Goal: Information Seeking & Learning: Learn about a topic

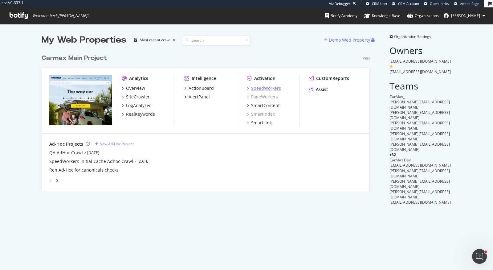
click at [268, 88] on div "SpeedWorkers" at bounding box center [266, 88] width 30 height 6
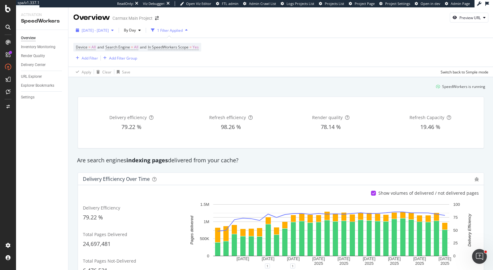
click at [116, 33] on div "[DATE] - [DATE]" at bounding box center [94, 30] width 43 height 9
click at [261, 46] on div "Device = All and Search Engine = All and In SpeedWorkers Scope = Yes Add Filter…" at bounding box center [280, 52] width 415 height 29
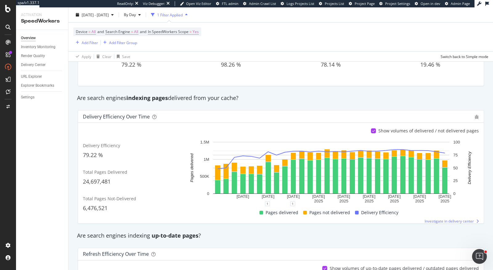
scroll to position [57, 0]
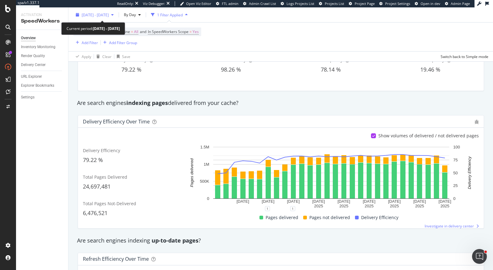
click at [99, 15] on span "[DATE] - [DATE]" at bounding box center [95, 14] width 27 height 5
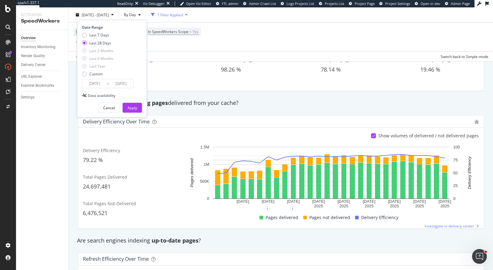
click at [88, 84] on input "2025/07/31" at bounding box center [94, 83] width 25 height 9
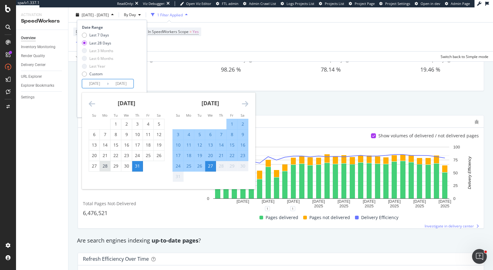
click at [104, 165] on div "28" at bounding box center [105, 166] width 10 height 6
type input "2025/07/28"
click at [137, 167] on div "31" at bounding box center [137, 166] width 10 height 6
type input "2025/07/31"
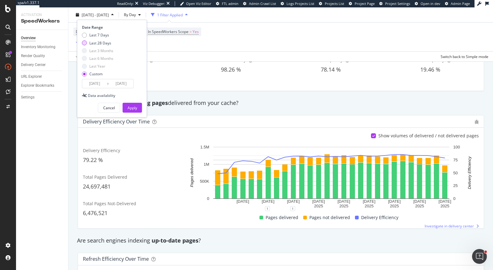
click at [104, 44] on div "Last 28 Days" at bounding box center [100, 42] width 22 height 5
type input "2025/07/31"
type input "2025/08/27"
click at [133, 106] on div "Apply" at bounding box center [133, 107] width 10 height 5
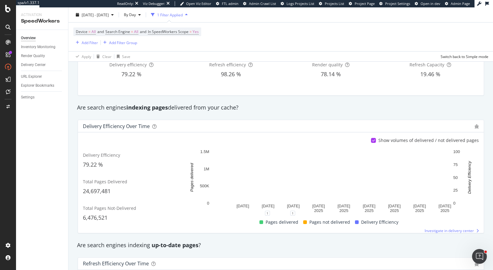
scroll to position [23, 0]
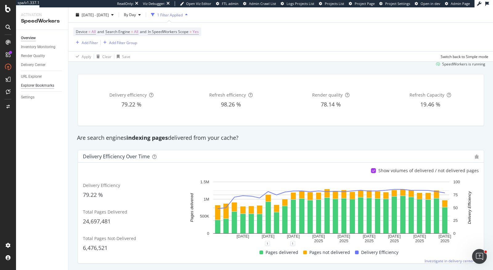
click at [39, 85] on div "Explorer Bookmarks" at bounding box center [37, 85] width 33 height 6
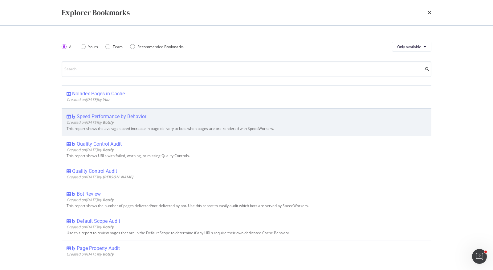
click at [90, 115] on div "Speed Performance by Behavior" at bounding box center [112, 116] width 70 height 6
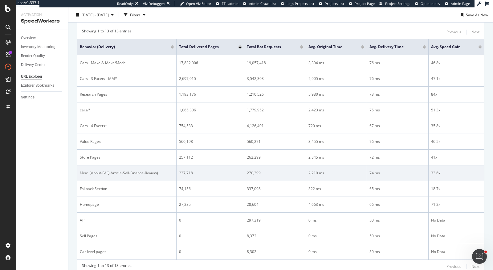
scroll to position [63, 0]
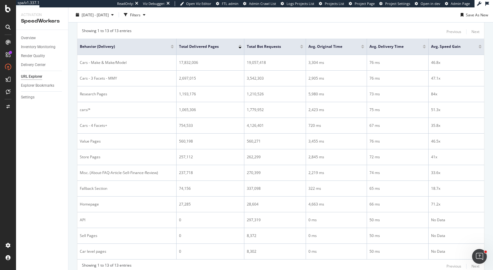
click at [35, 35] on div "Overview" at bounding box center [44, 38] width 47 height 9
click at [35, 37] on div "Overview" at bounding box center [28, 38] width 15 height 6
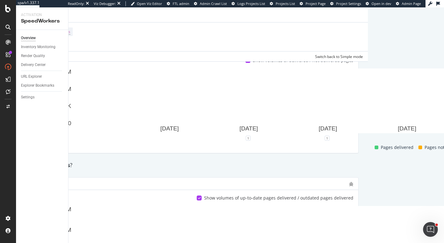
scroll to position [133, 23]
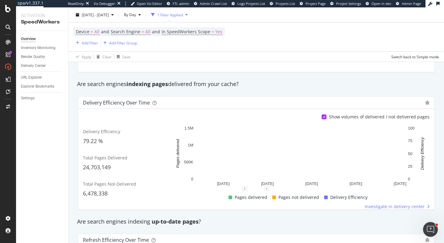
scroll to position [77, 0]
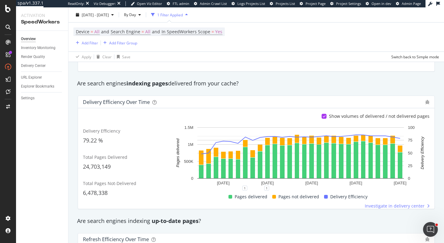
click at [110, 159] on span "Total Pages Delivered" at bounding box center [105, 157] width 44 height 6
click at [114, 165] on div "24,703,149" at bounding box center [126, 167] width 86 height 8
click at [106, 165] on span "24,703,149" at bounding box center [97, 166] width 28 height 7
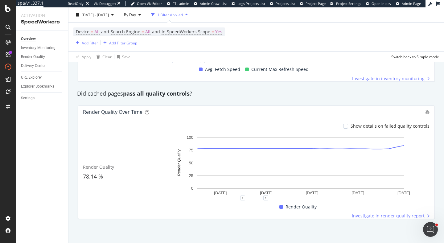
scroll to position [482, 0]
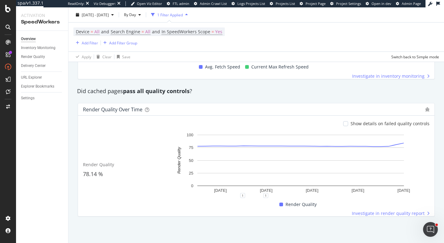
click at [369, 124] on div "Show details on failed quality controls" at bounding box center [389, 124] width 79 height 6
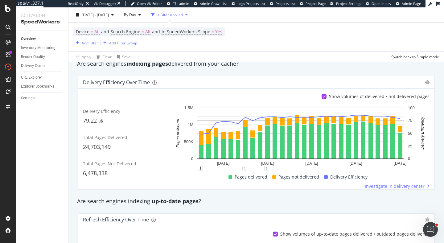
scroll to position [35, 0]
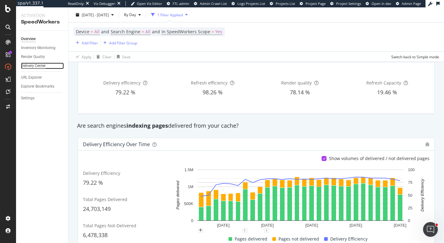
click at [39, 66] on div "Delivery Center" at bounding box center [33, 66] width 25 height 6
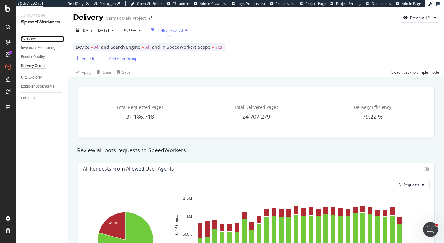
click at [32, 42] on div "Overview" at bounding box center [28, 39] width 15 height 6
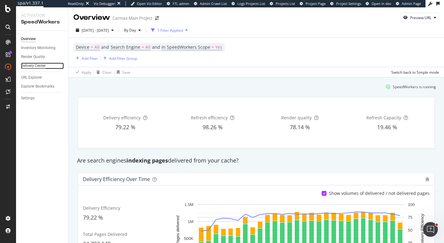
click at [37, 67] on div "Delivery Center" at bounding box center [33, 66] width 25 height 6
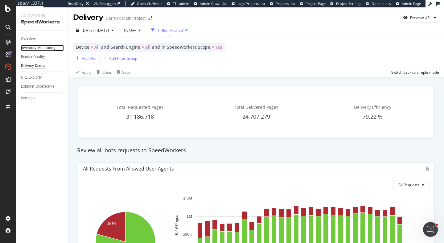
click at [48, 50] on div "Inventory Monitoring" at bounding box center [38, 48] width 35 height 6
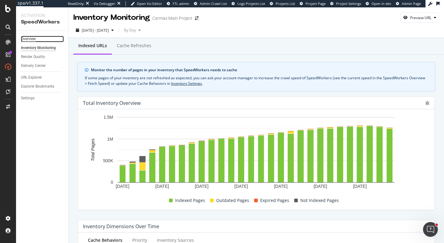
click at [33, 37] on div "Overview" at bounding box center [28, 39] width 15 height 6
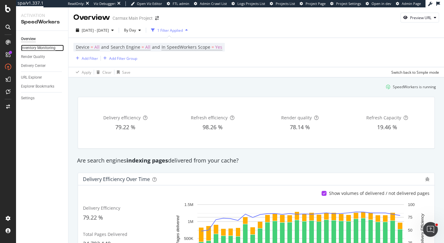
click at [40, 46] on div "Inventory Monitoring" at bounding box center [38, 48] width 35 height 6
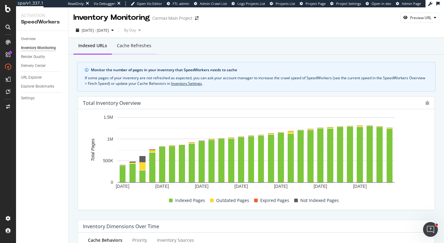
click at [130, 48] on div "Cache refreshes" at bounding box center [134, 46] width 35 height 6
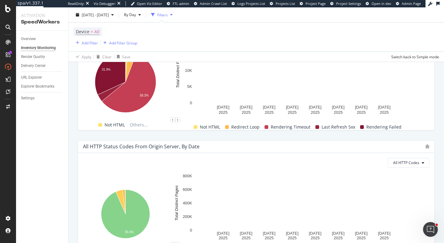
scroll to position [463, 0]
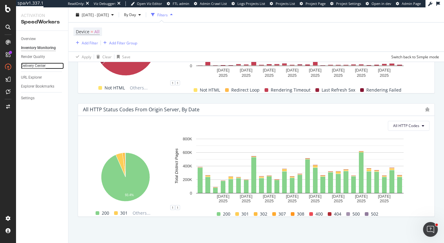
click at [38, 66] on div "Delivery Center" at bounding box center [33, 66] width 25 height 6
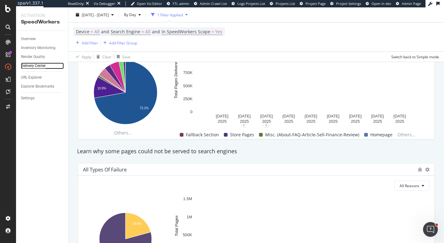
scroll to position [581, 0]
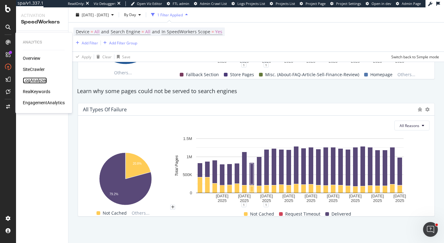
click at [34, 80] on div "LogAnalyzer" at bounding box center [35, 80] width 24 height 6
click at [36, 92] on div "RealKeywords" at bounding box center [36, 91] width 27 height 6
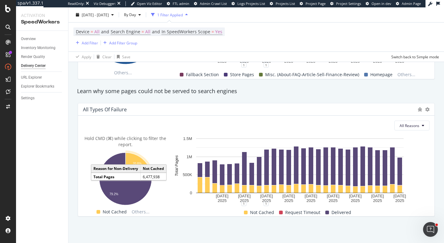
click at [138, 160] on icon "A chart." at bounding box center [137, 166] width 25 height 26
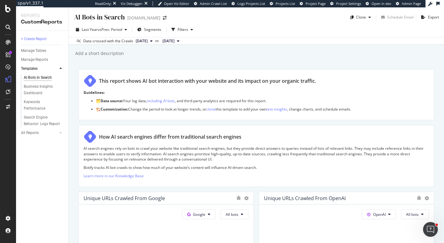
scroll to position [1166, 0]
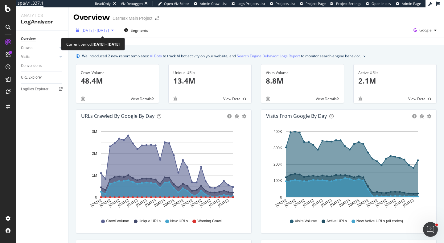
click at [105, 30] on span "2025 Jul. 27th - Aug. 25th" at bounding box center [95, 30] width 27 height 5
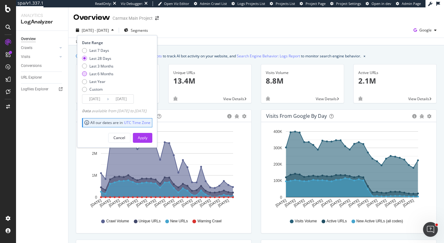
click at [109, 74] on div "Last 6 Months" at bounding box center [101, 73] width 24 height 5
type input "2025/02/26"
click at [147, 136] on div "Apply" at bounding box center [143, 137] width 10 height 5
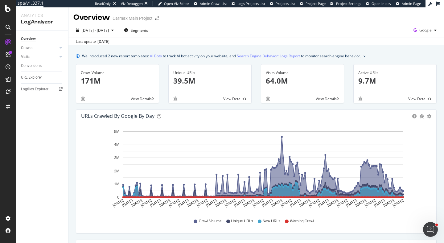
scroll to position [3, 0]
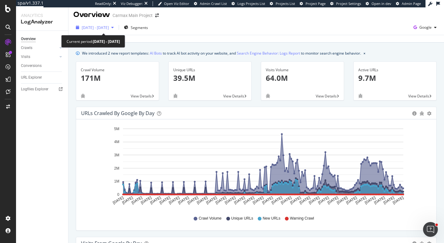
click at [109, 26] on span "2025 Feb. 26th - Aug. 25th" at bounding box center [95, 27] width 27 height 5
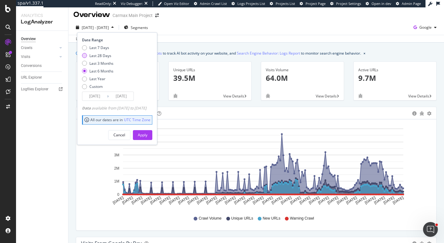
click at [105, 57] on div "Last 28 Days" at bounding box center [100, 55] width 22 height 5
type input "2025/07/29"
click at [152, 134] on button "Apply" at bounding box center [142, 135] width 19 height 10
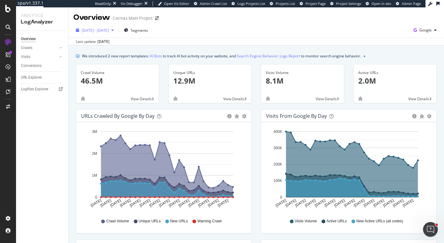
click at [109, 31] on span "2025 Jul. 29th - Aug. 25th" at bounding box center [95, 30] width 27 height 5
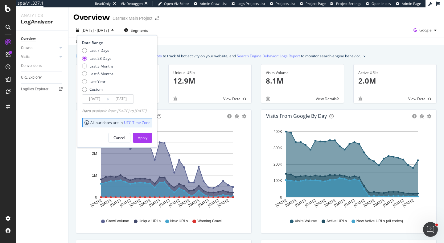
click at [100, 97] on input "2025/07/29" at bounding box center [94, 99] width 25 height 9
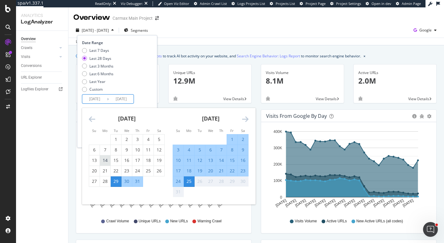
click at [105, 162] on div "14" at bounding box center [105, 160] width 10 height 6
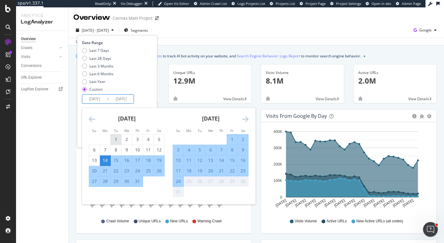
click at [115, 138] on div "1" at bounding box center [116, 139] width 10 height 6
type input "2025/07/01"
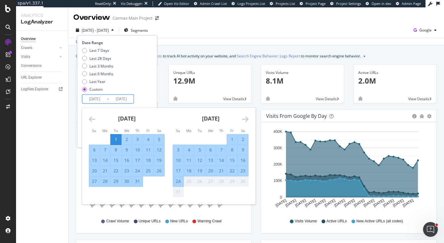
click at [148, 86] on div "Last 7 Days Last 28 Days Last 3 Months Last 6 Months Last Year Custom" at bounding box center [116, 71] width 69 height 47
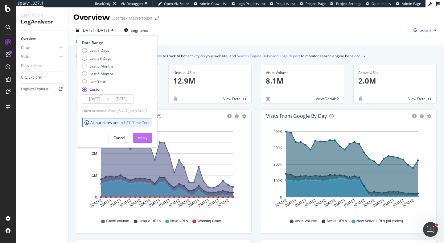
click at [147, 135] on div "Apply" at bounding box center [143, 137] width 10 height 5
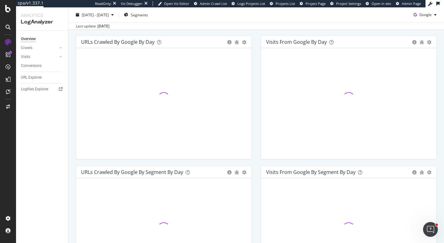
scroll to position [98, 0]
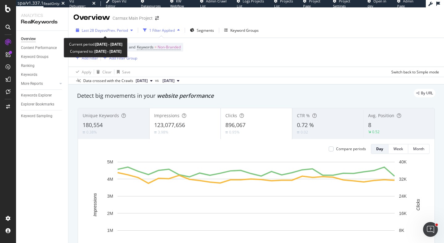
click at [105, 31] on span "vs Prev. Period" at bounding box center [116, 30] width 24 height 5
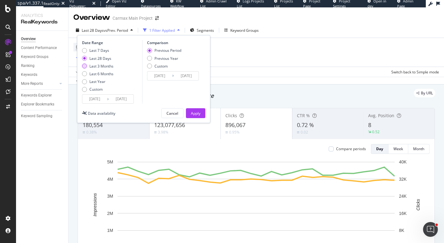
click at [105, 66] on div "Last 3 Months" at bounding box center [101, 65] width 24 height 5
type input "[DATE]"
click at [193, 113] on div "Apply" at bounding box center [196, 113] width 10 height 5
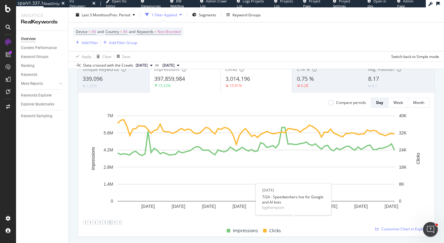
scroll to position [46, 0]
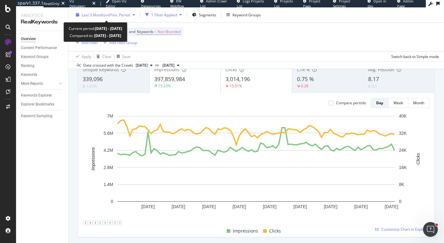
click at [114, 14] on span "vs Prev. Period" at bounding box center [118, 14] width 24 height 5
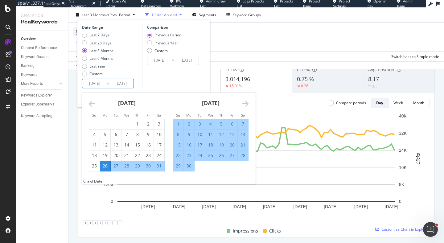
click at [96, 85] on input "2025/05/26" at bounding box center [94, 83] width 25 height 9
click at [244, 104] on icon "Move forward to switch to the next month." at bounding box center [245, 103] width 6 height 7
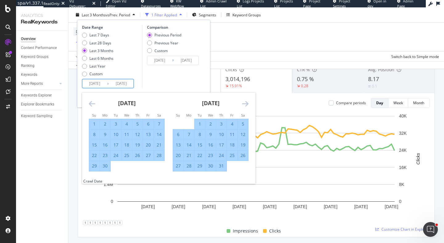
click at [189, 145] on div "14" at bounding box center [189, 145] width 10 height 6
type input "2025/07/14"
type input "2025/06/01"
type input "2025/07/13"
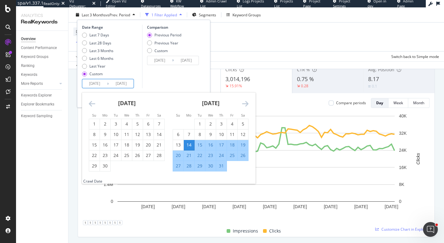
click at [245, 107] on icon "Move forward to switch to the next month." at bounding box center [245, 103] width 6 height 7
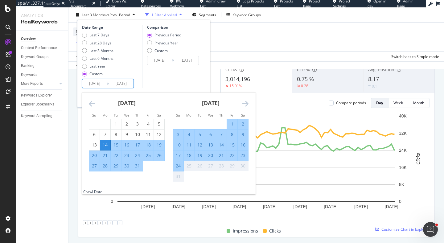
click at [177, 75] on div "Comparison Previous Period Previous Year Custom 2025/06/01 Navigate forward to …" at bounding box center [171, 56] width 59 height 63
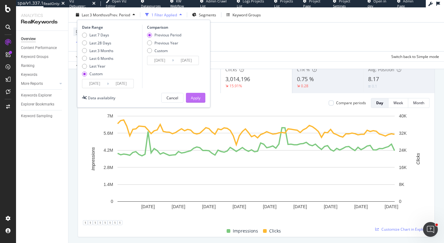
click at [201, 102] on button "Apply" at bounding box center [195, 98] width 19 height 10
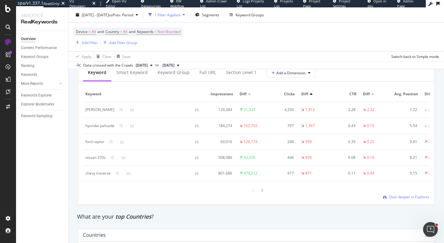
scroll to position [637, 0]
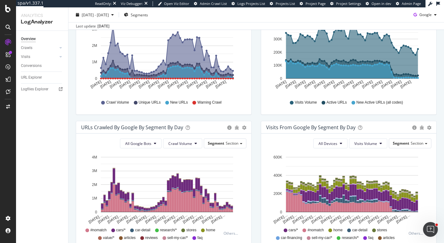
scroll to position [123, 0]
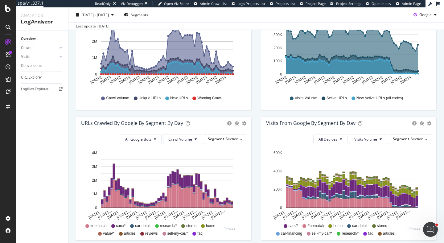
click at [223, 145] on div "All Google Bots Crawl Volume Segment Section Hold CMD (⌘) while clicking to fil…" at bounding box center [163, 184] width 175 height 111
click at [148, 16] on span "Segments" at bounding box center [139, 14] width 17 height 5
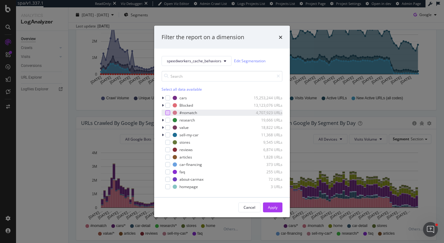
click at [168, 113] on div "modal" at bounding box center [167, 112] width 5 height 5
click at [57, 113] on div "Filter the report on a dimension speedworkers_cache_behaviors Edit Segmentation…" at bounding box center [222, 121] width 444 height 243
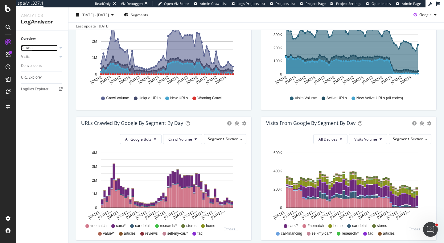
click at [29, 48] on div "Crawls" at bounding box center [26, 48] width 11 height 6
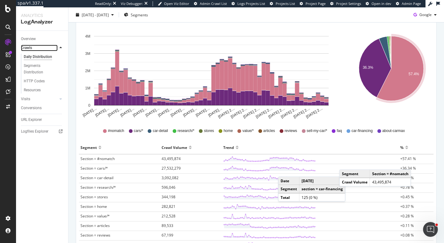
scroll to position [96, 0]
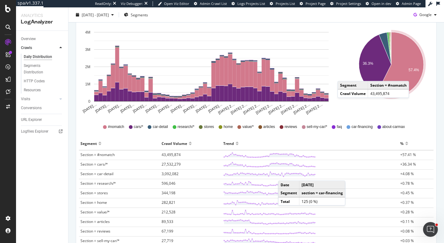
click at [415, 75] on icon "A chart." at bounding box center [399, 64] width 47 height 65
